Goal: Information Seeking & Learning: Learn about a topic

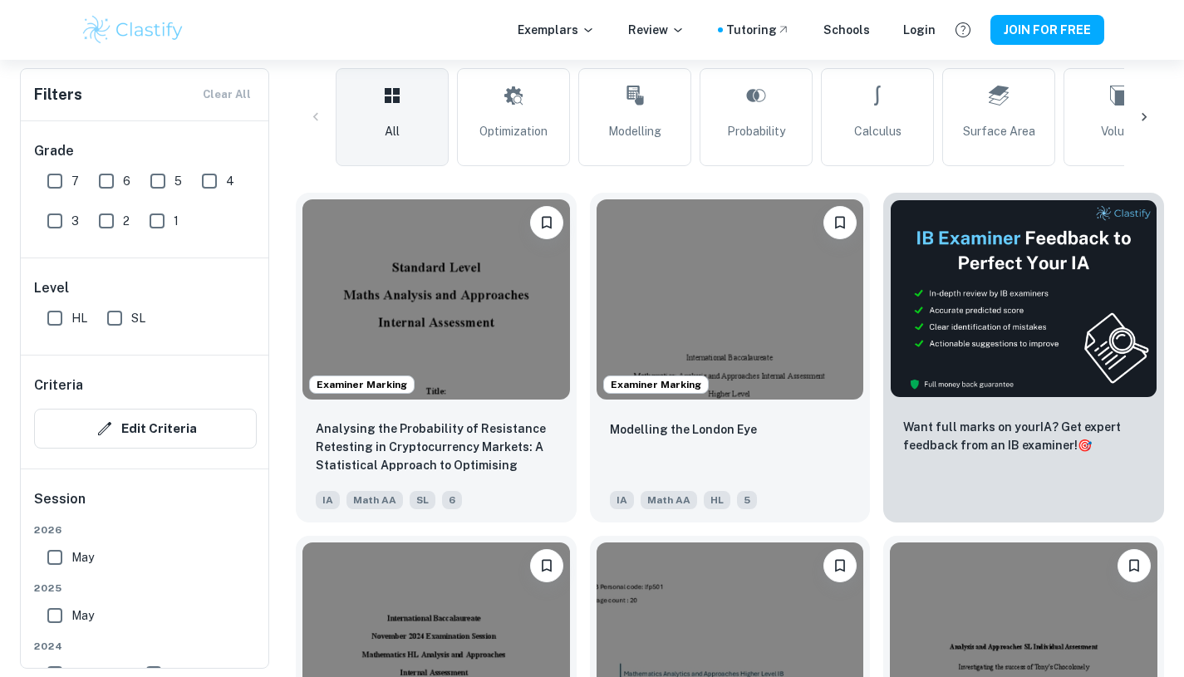
scroll to position [396, 0]
click at [712, 435] on p "Modelling the London Eye" at bounding box center [683, 430] width 147 height 18
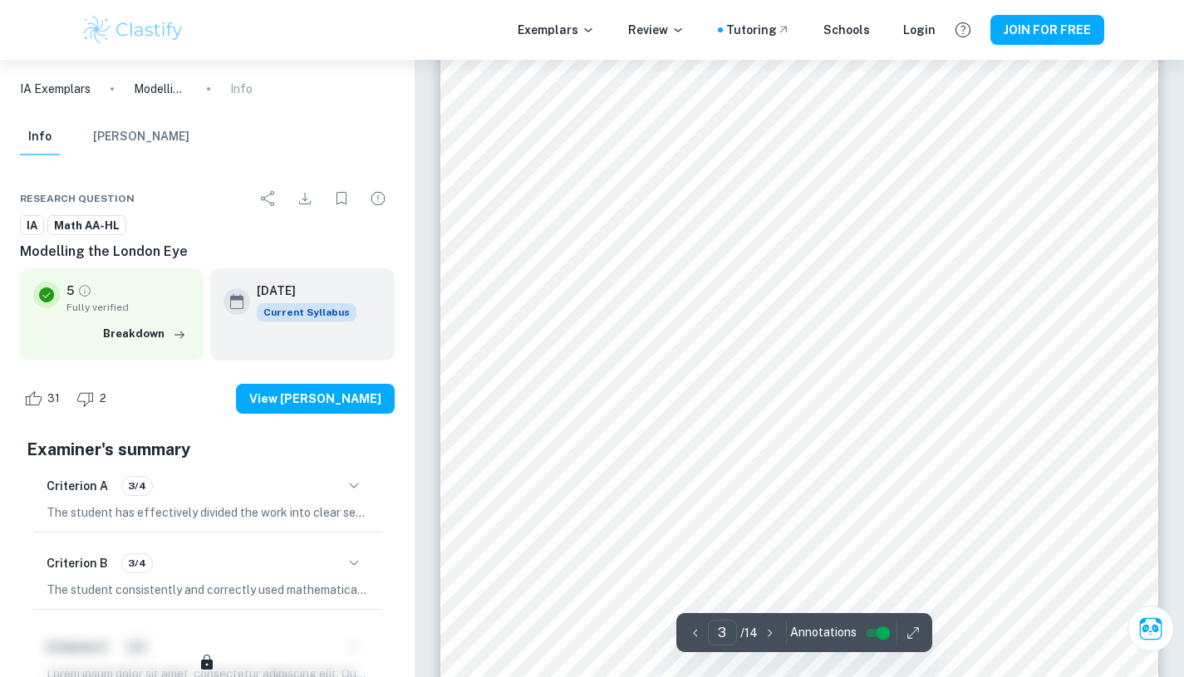
scroll to position [2676, 0]
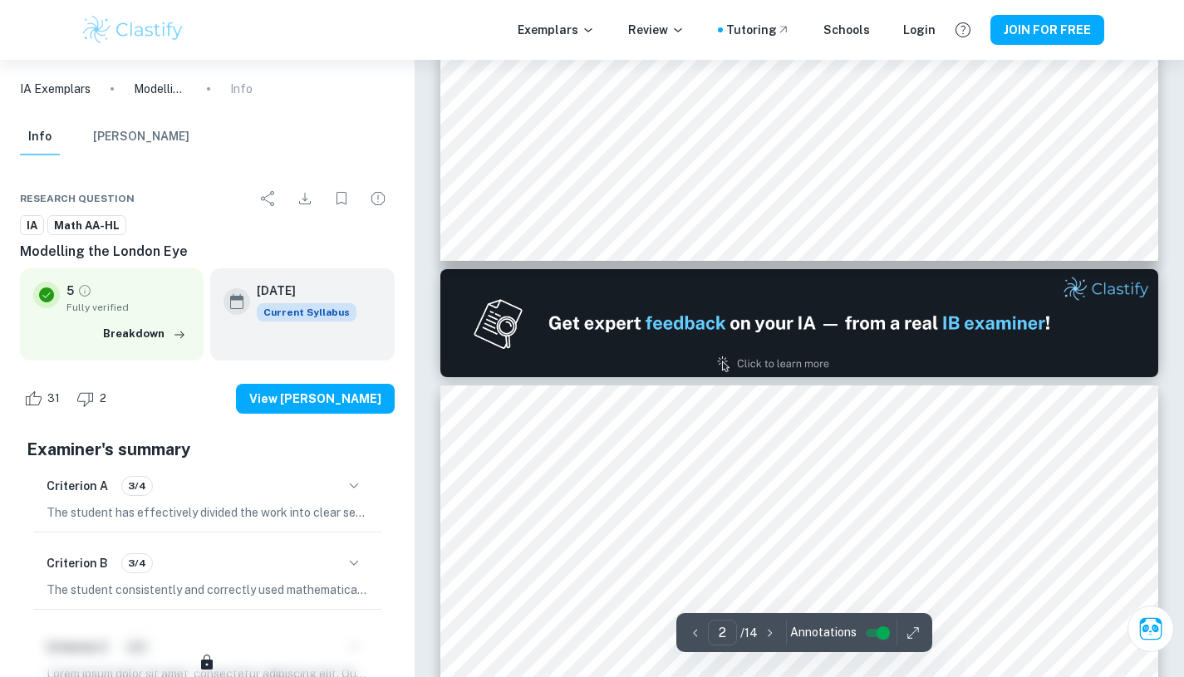
type input "1"
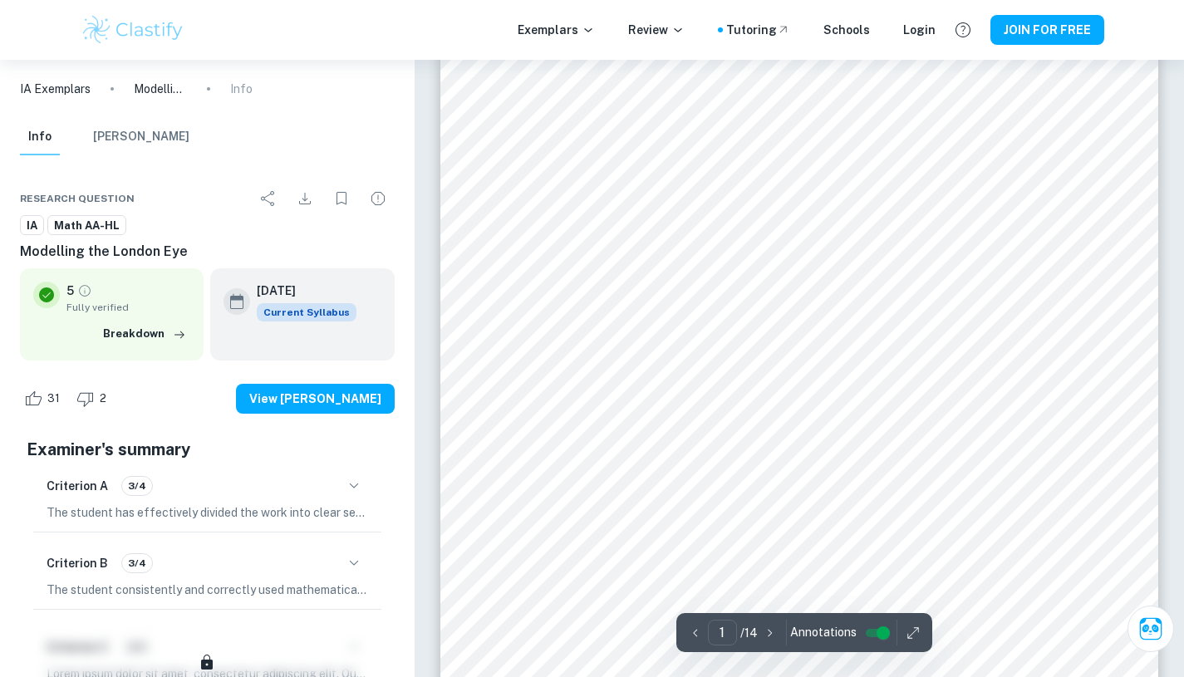
scroll to position [0, 0]
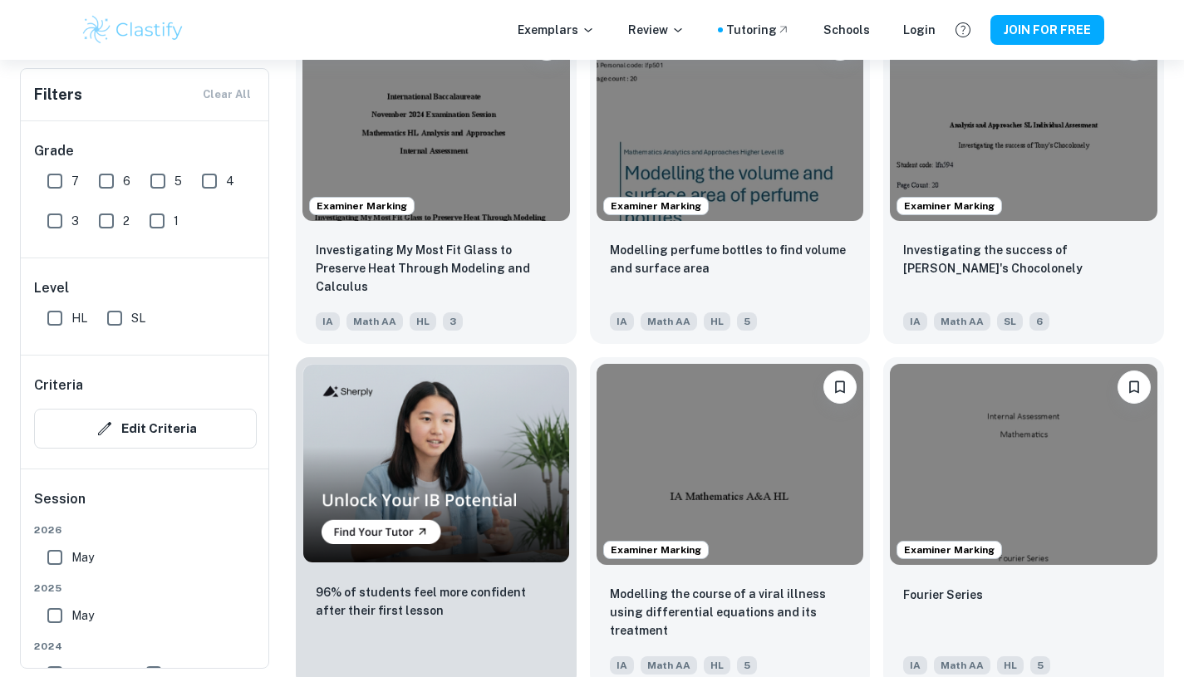
scroll to position [842, 0]
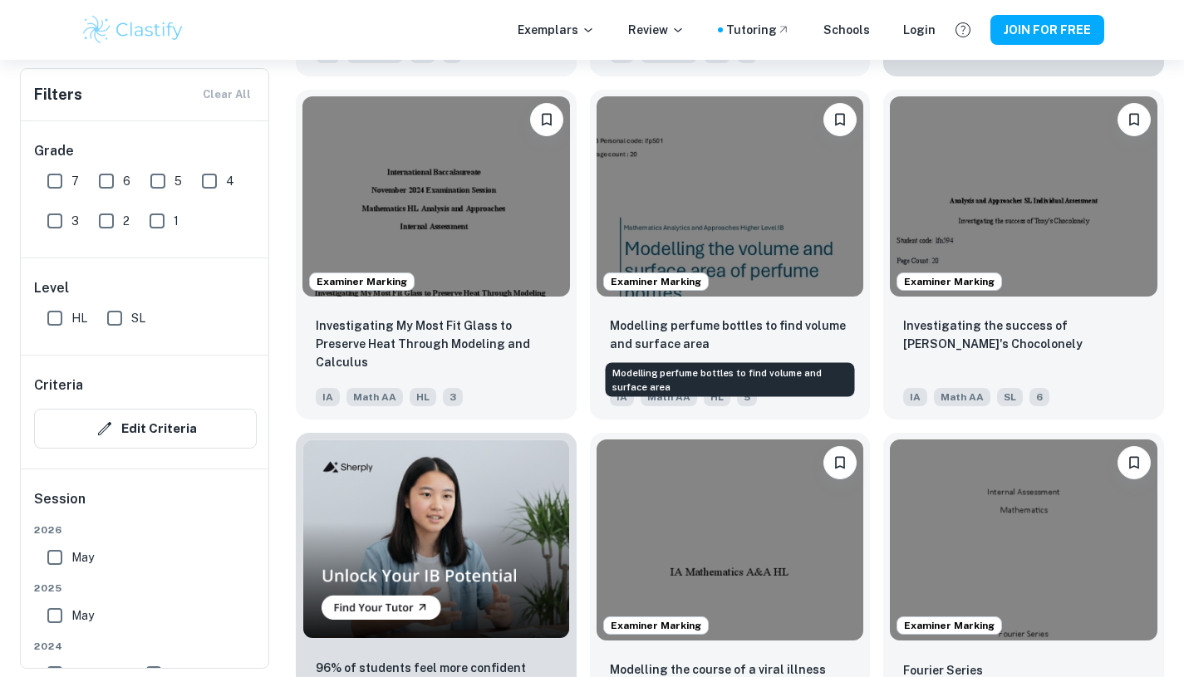
click at [765, 329] on p "Modelling perfume bottles to find volume and surface area" at bounding box center [730, 335] width 241 height 37
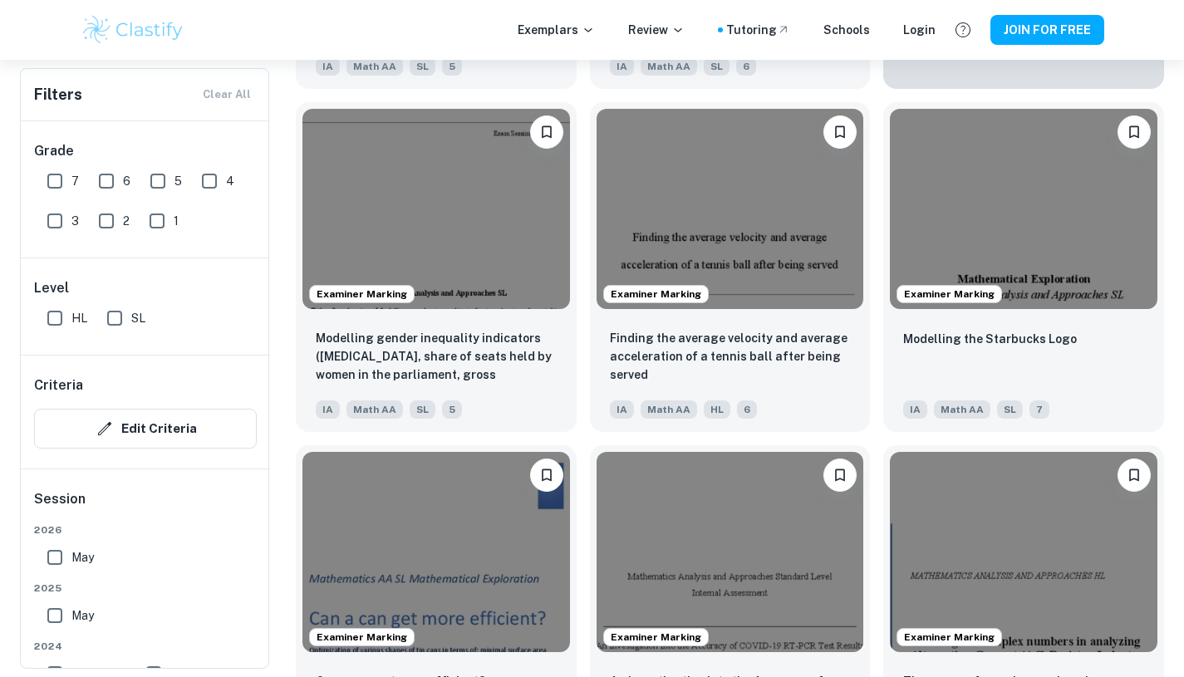
scroll to position [10448, 0]
click at [1017, 341] on p "Modelling the Starbucks Logo" at bounding box center [990, 338] width 174 height 18
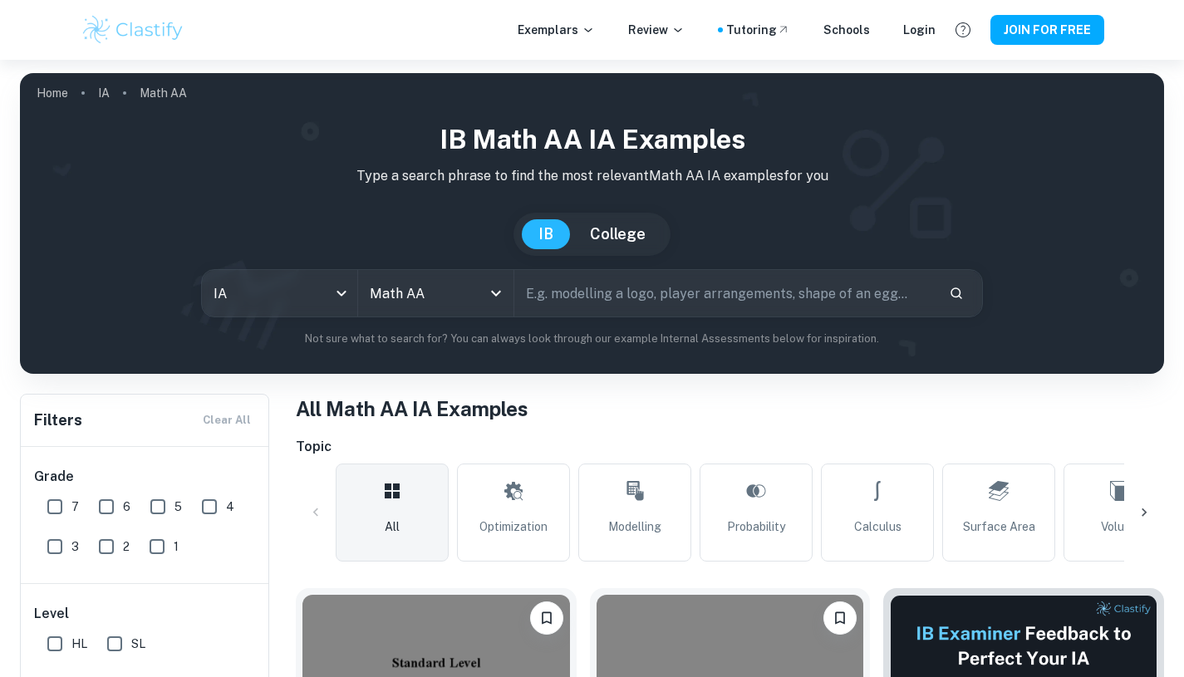
scroll to position [10448, 0]
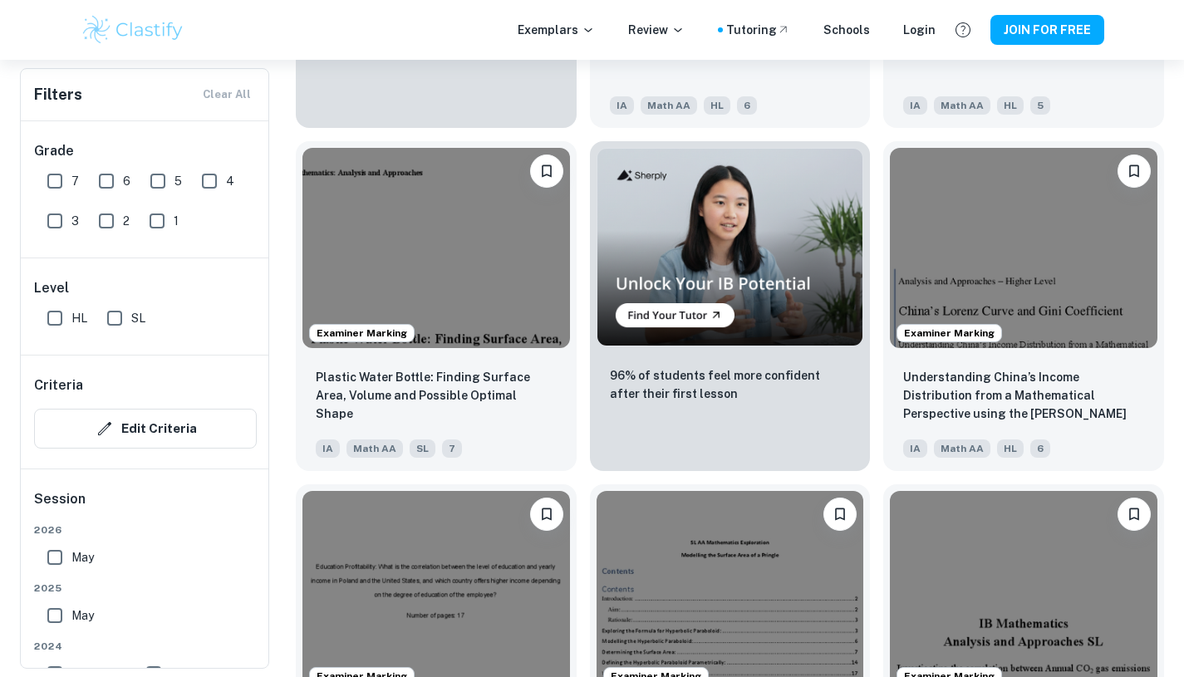
scroll to position [24835, 0]
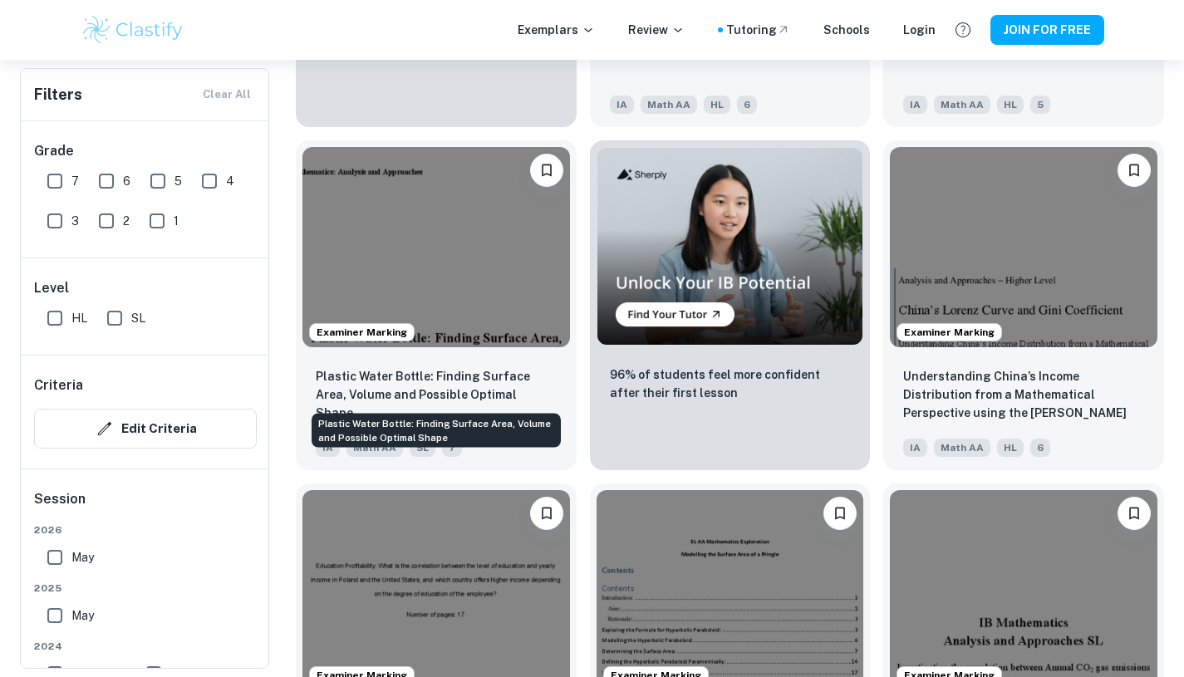
click at [373, 384] on p "Plastic Water Bottle: Finding Surface Area, Volume and Possible Optimal Shape" at bounding box center [436, 394] width 241 height 55
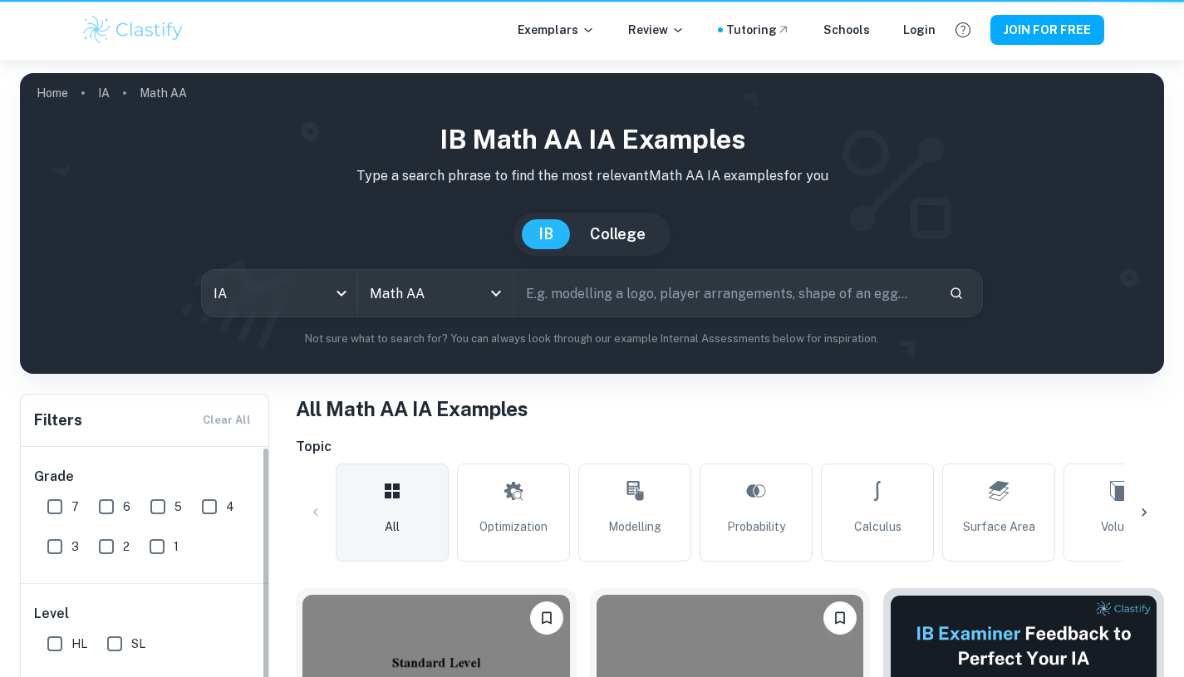
scroll to position [24835, 0]
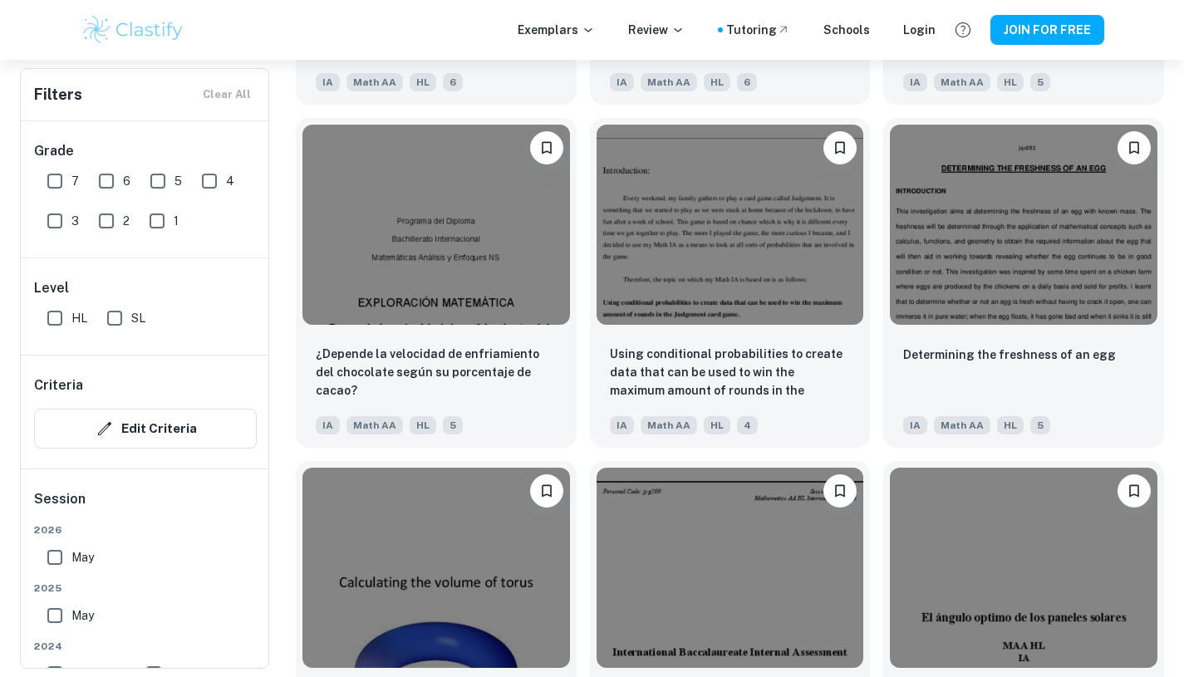
scroll to position [46043, 0]
